Goal: Task Accomplishment & Management: Manage account settings

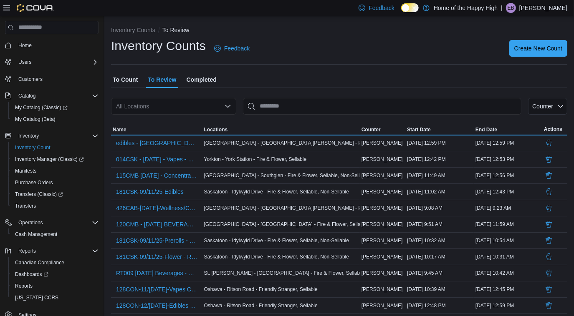
click at [555, 9] on p "Emma Bertrand" at bounding box center [543, 8] width 48 height 10
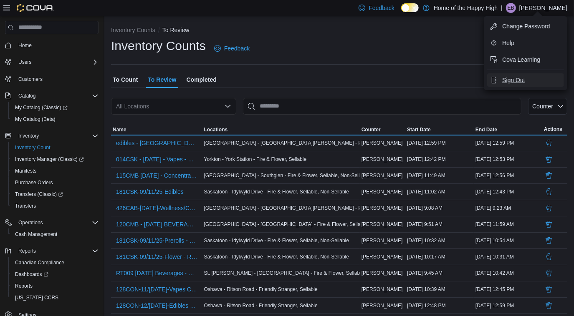
click at [513, 78] on span "Sign Out" at bounding box center [513, 80] width 23 height 8
